Goal: Subscribe to service/newsletter

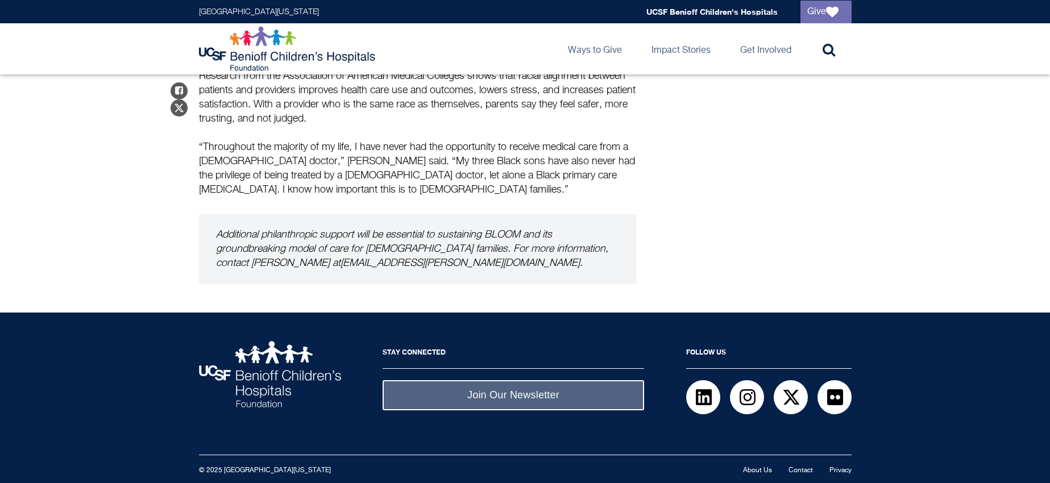
scroll to position [1754, 0]
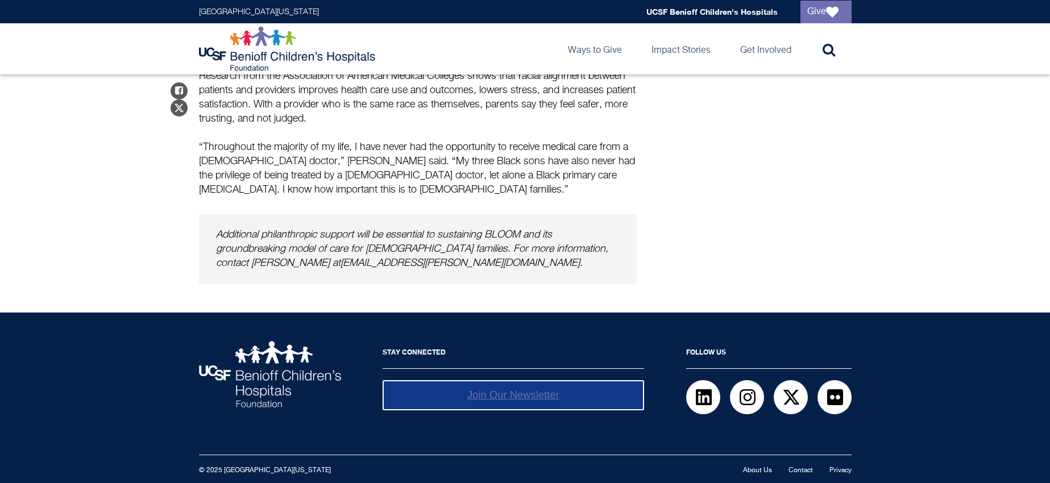
click at [487, 390] on link "Join Our Newsletter" at bounding box center [513, 395] width 261 height 30
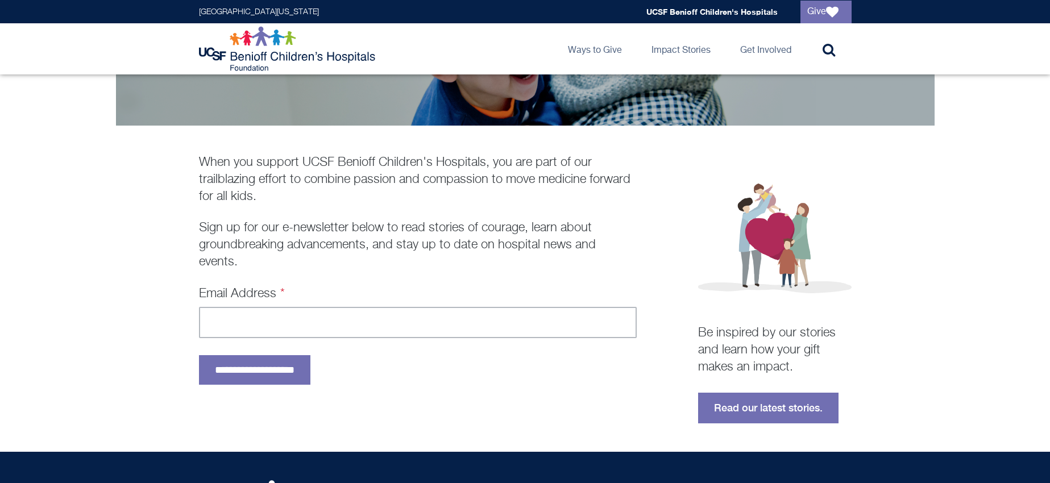
scroll to position [171, 0]
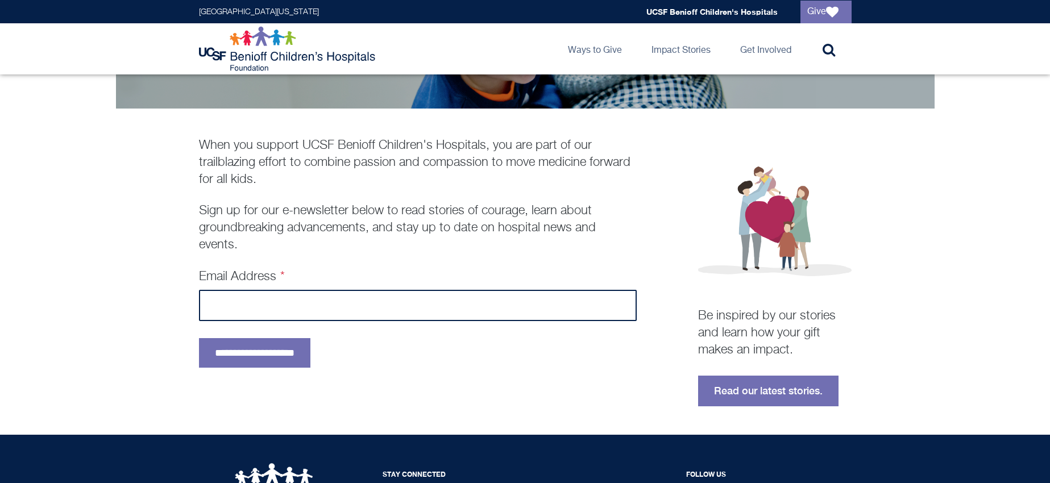
click at [219, 321] on input "Email Address" at bounding box center [418, 305] width 438 height 31
type input "**********"
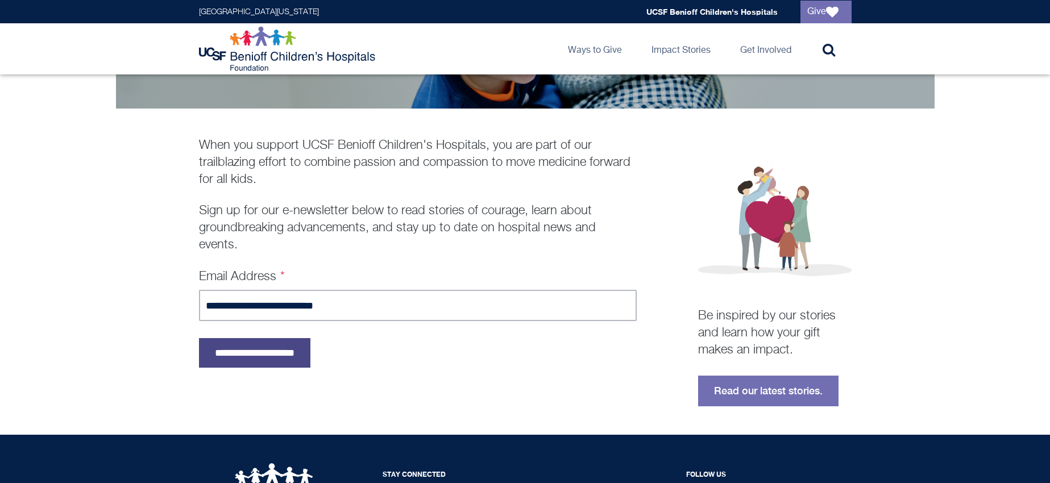
click at [305, 368] on input "**********" at bounding box center [254, 353] width 111 height 30
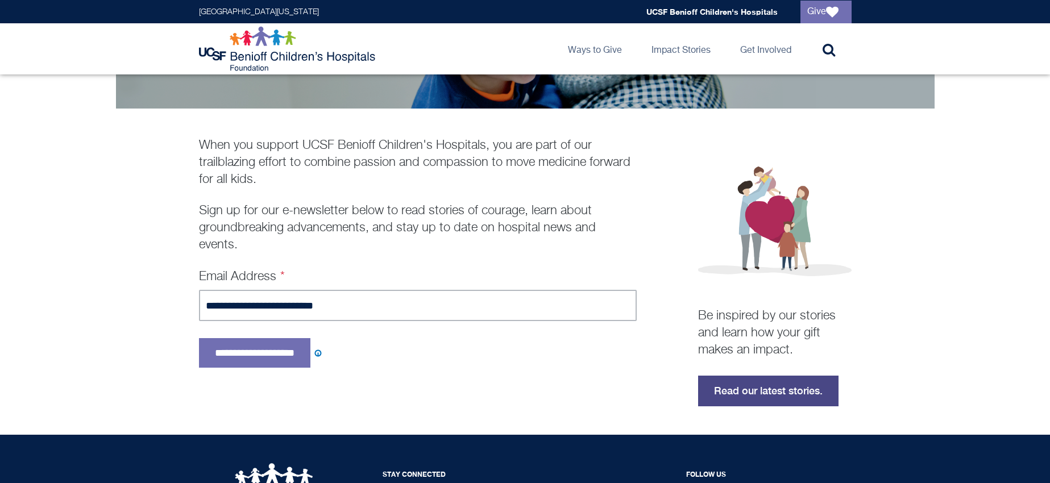
click at [777, 406] on link "Read our latest stories." at bounding box center [768, 391] width 140 height 31
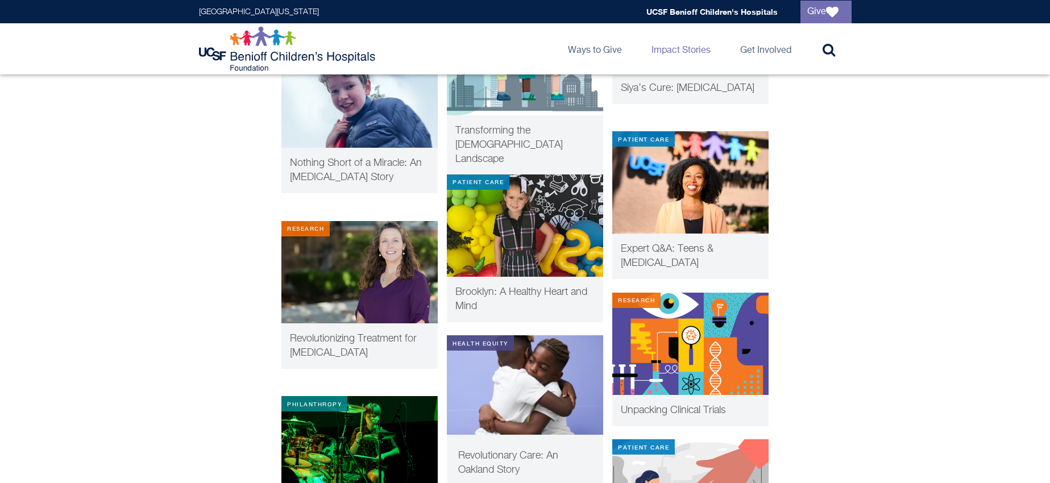
scroll to position [1819, 0]
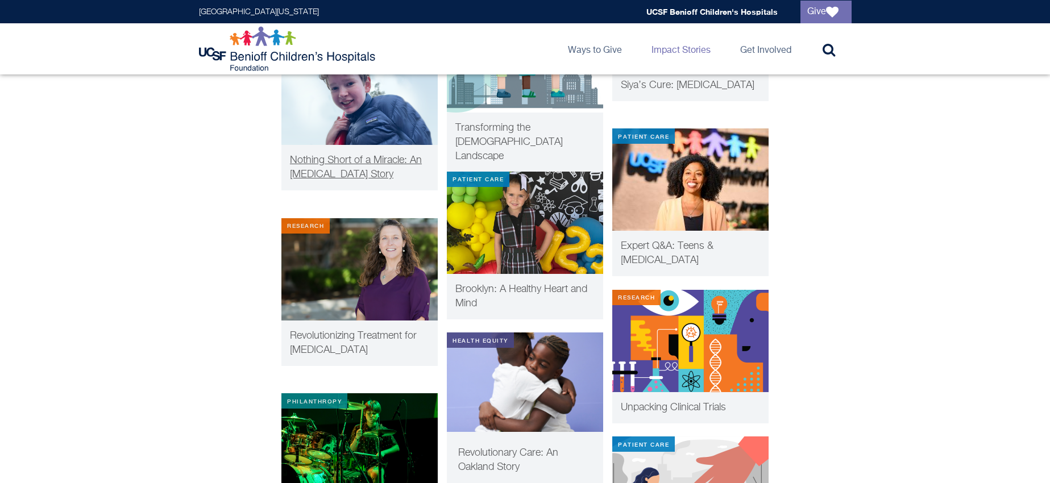
click at [347, 145] on img at bounding box center [359, 94] width 156 height 102
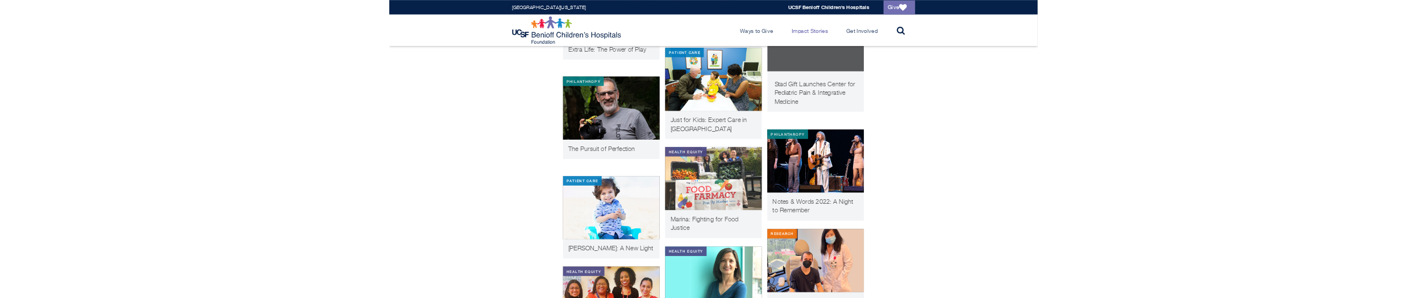
scroll to position [3240, 0]
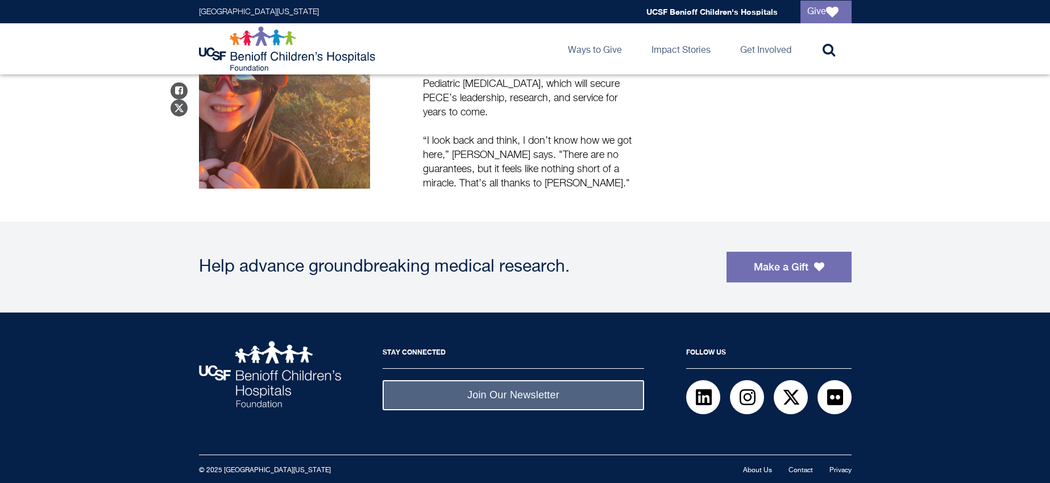
scroll to position [2103, 0]
